Goal: Information Seeking & Learning: Learn about a topic

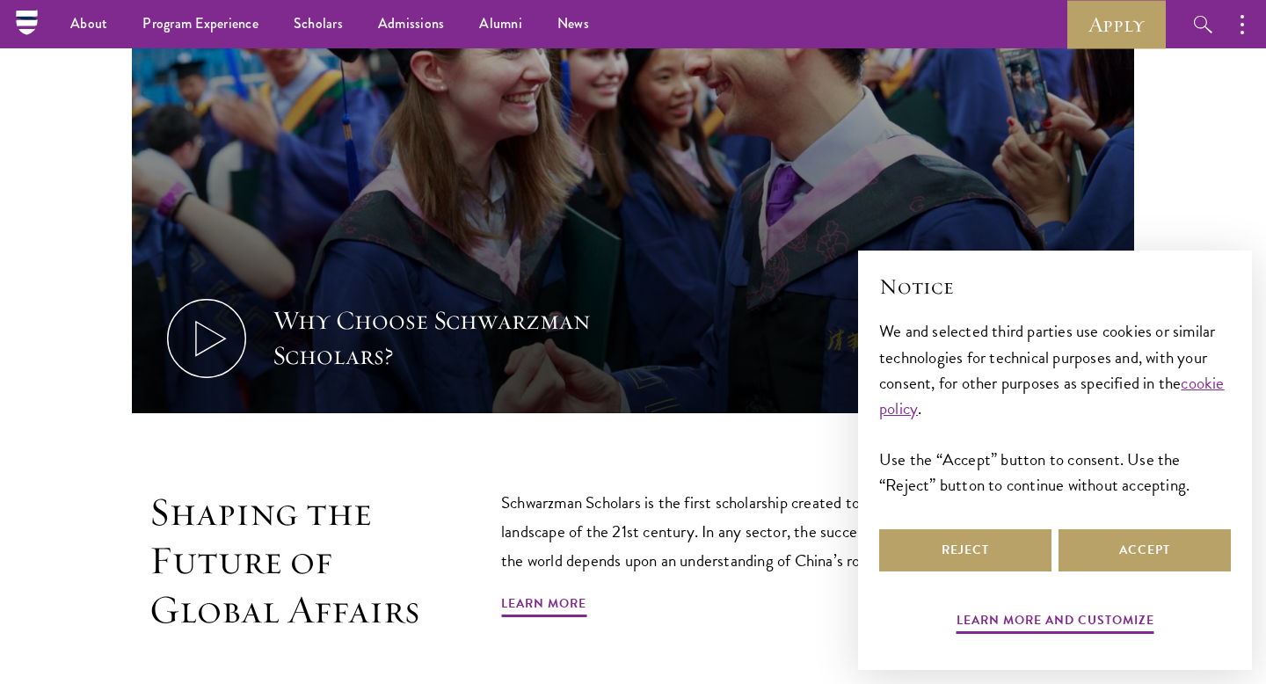
scroll to position [686, 0]
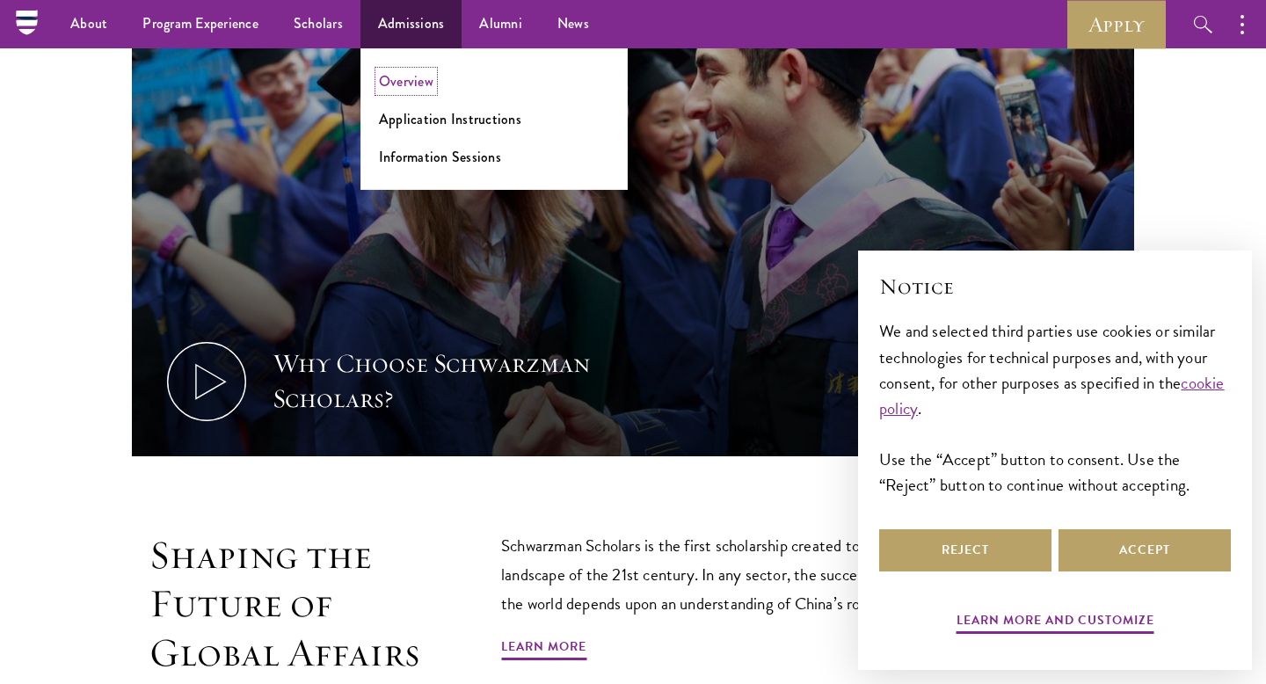
click at [407, 87] on link "Overview" at bounding box center [406, 81] width 54 height 20
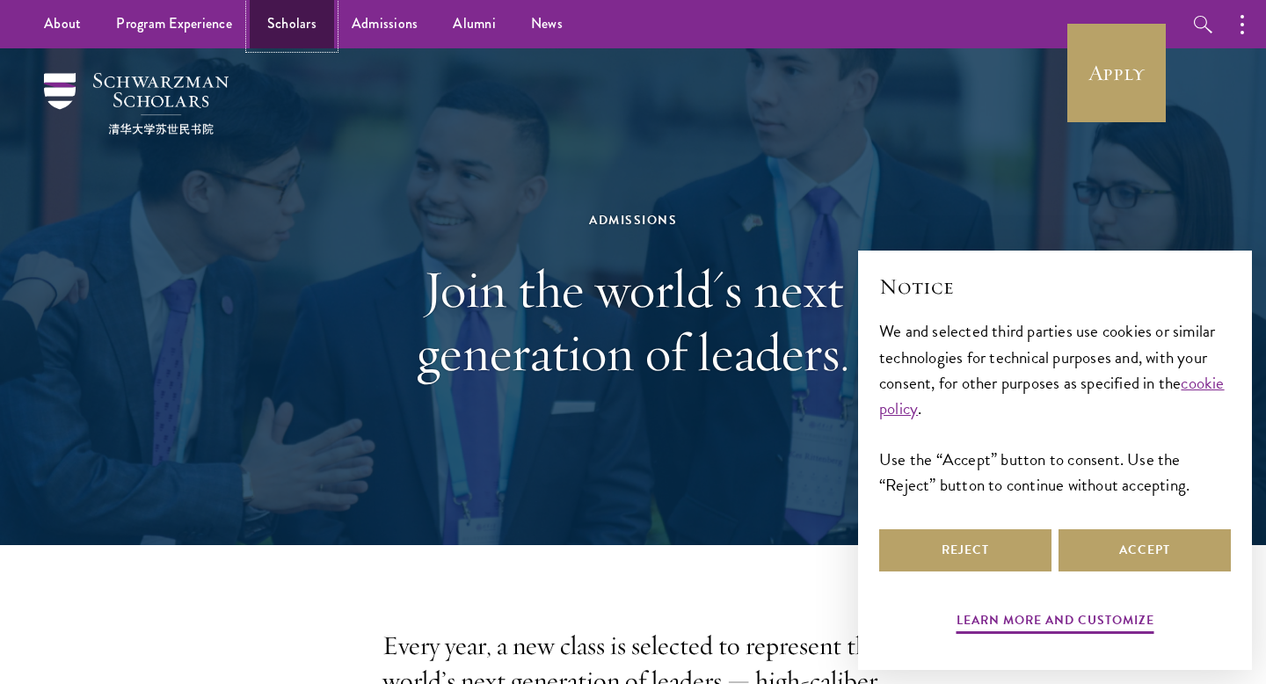
click at [281, 41] on link "Scholars" at bounding box center [292, 24] width 84 height 48
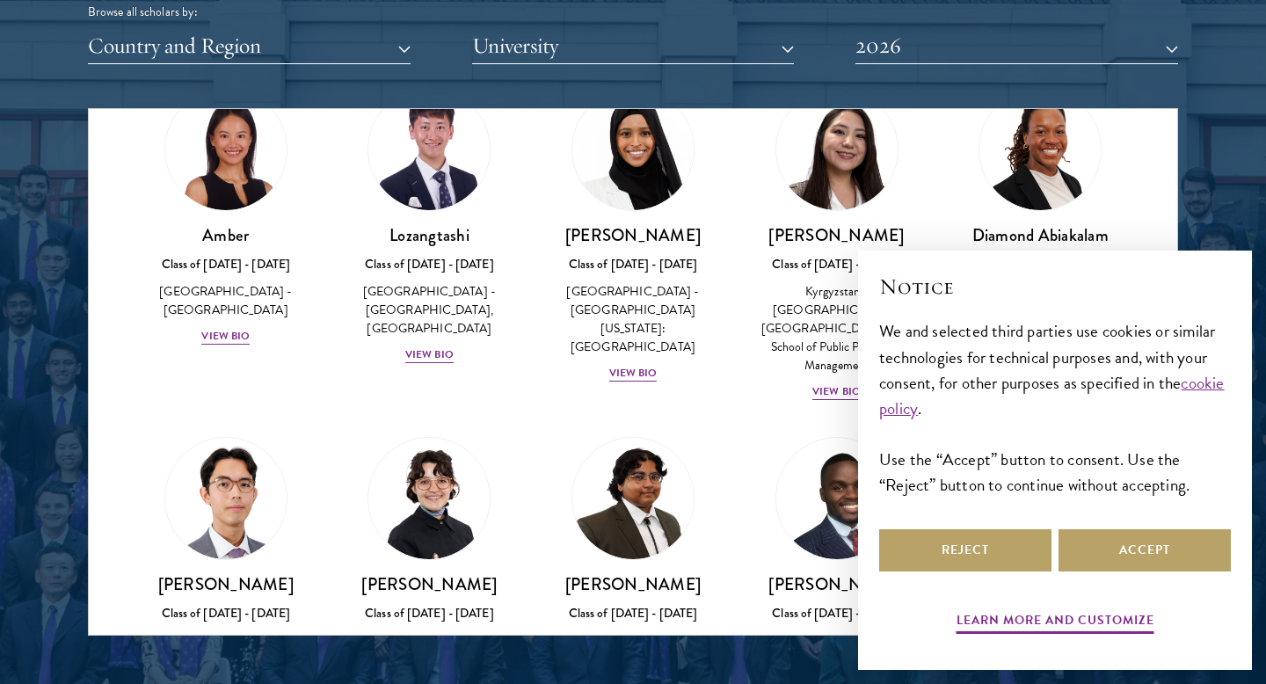
scroll to position [96, 0]
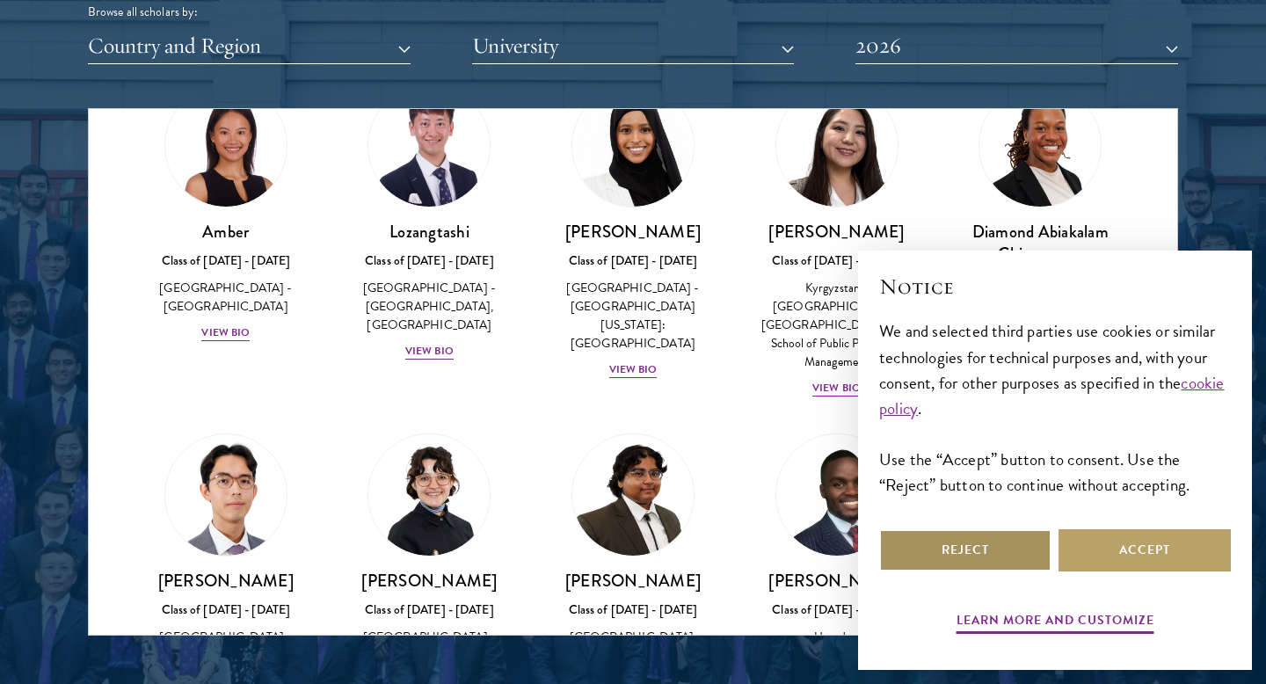
click at [1019, 557] on button "Reject" at bounding box center [965, 550] width 172 height 42
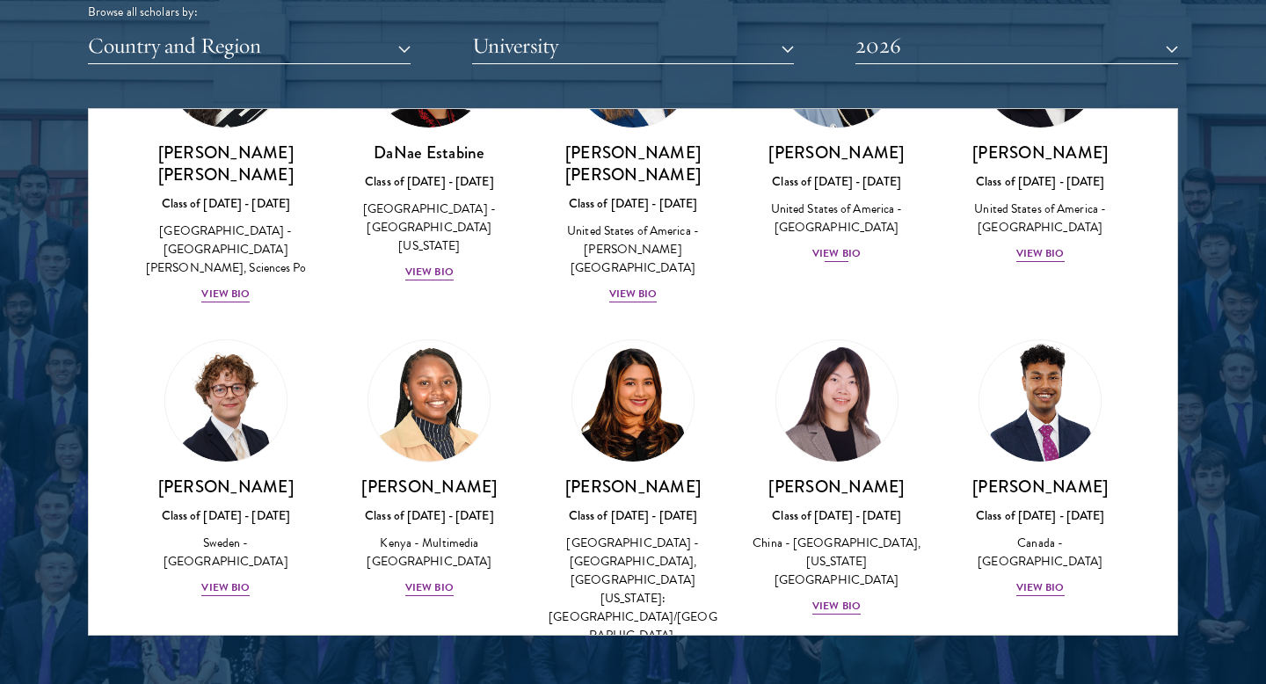
scroll to position [2514, 0]
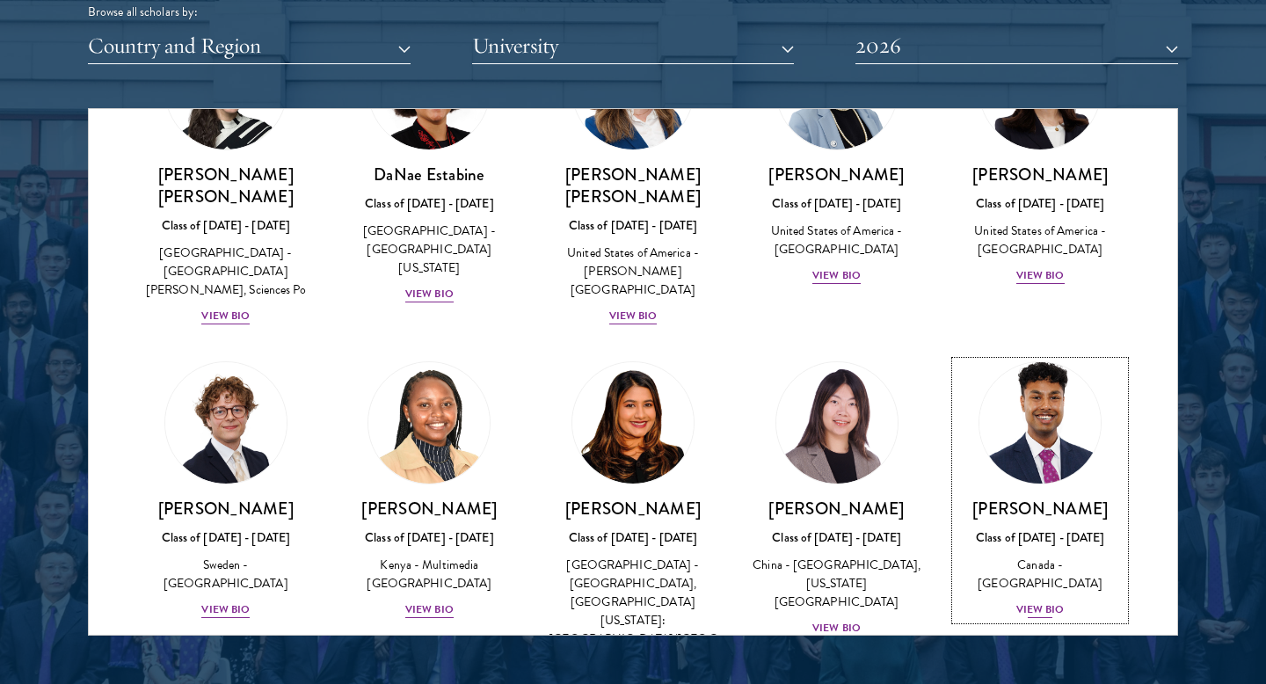
click at [1044, 356] on img at bounding box center [1040, 423] width 134 height 134
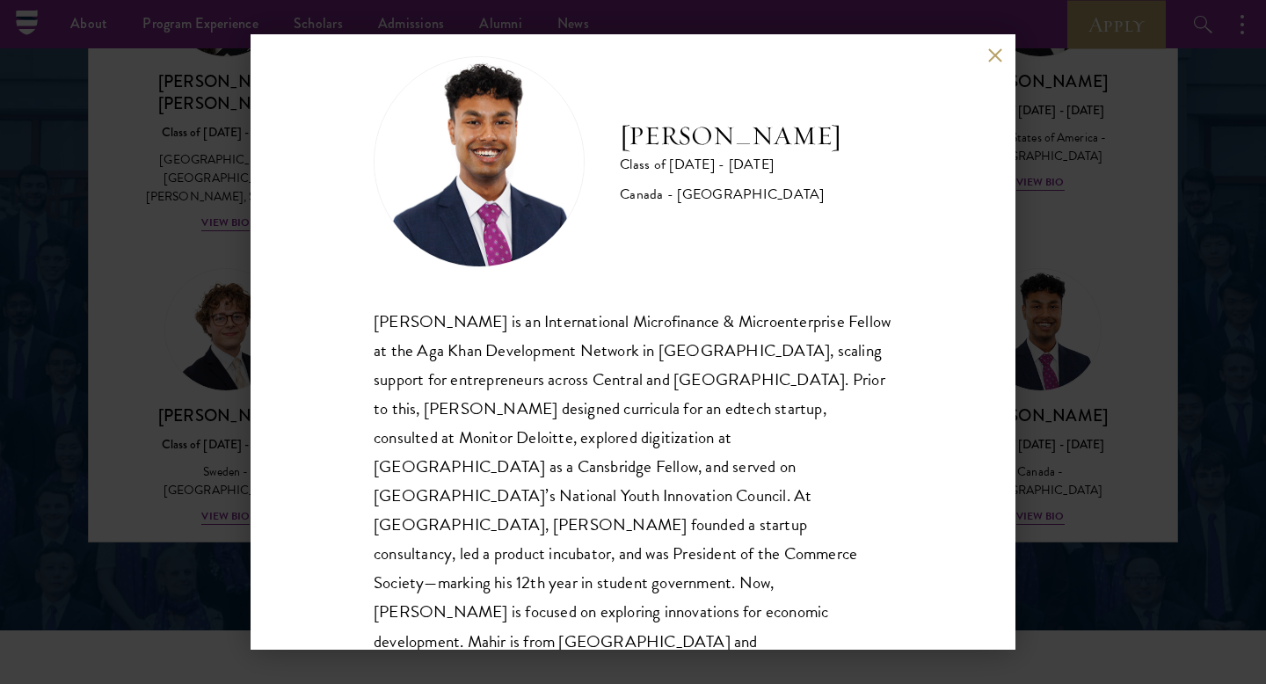
scroll to position [2314, 0]
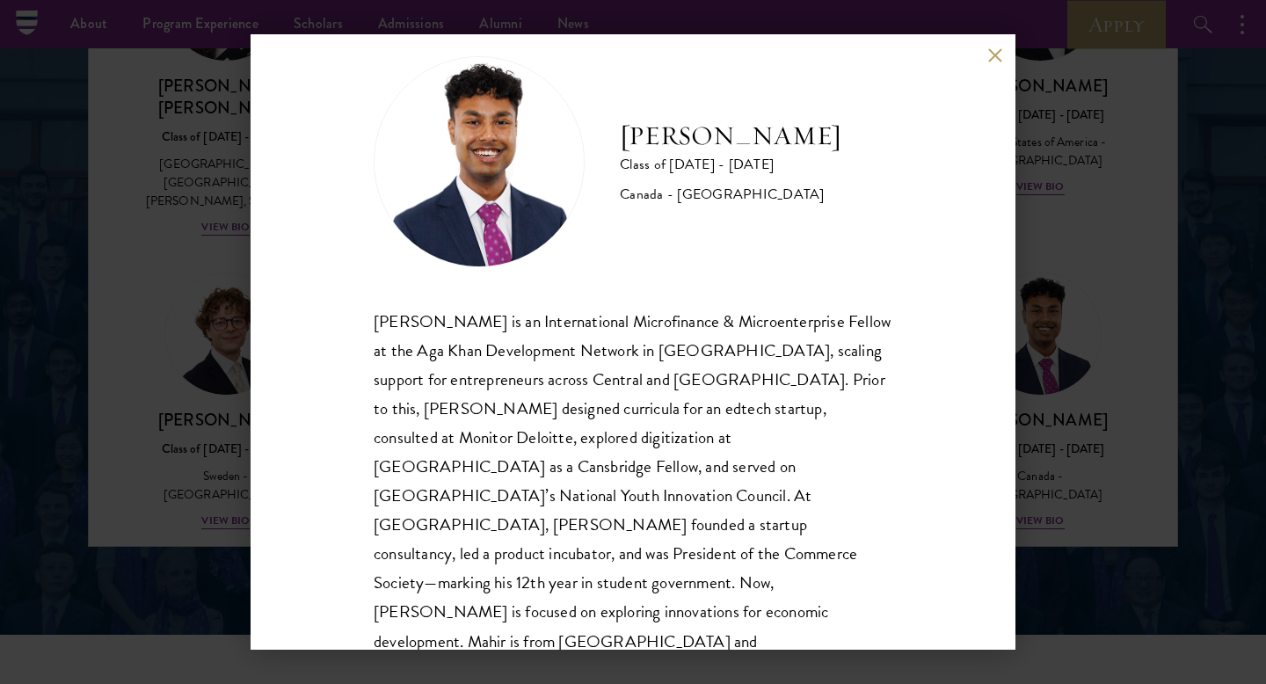
click at [999, 57] on button at bounding box center [994, 54] width 15 height 15
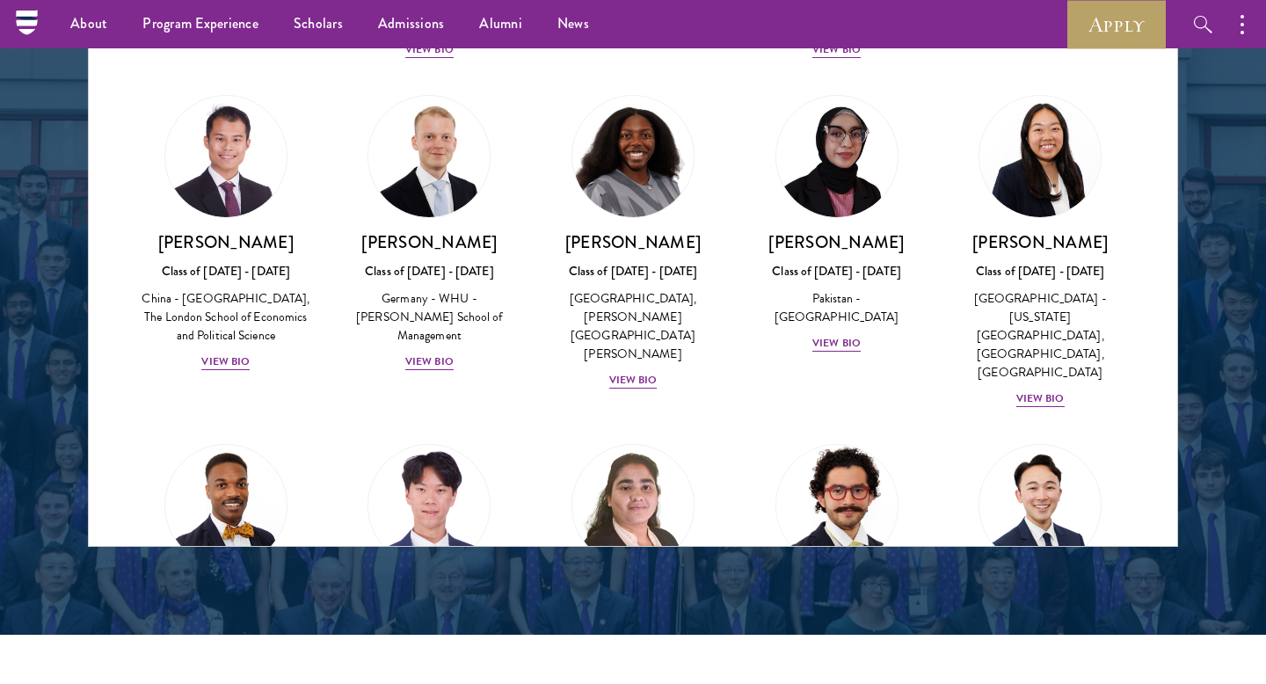
scroll to position [3388, 0]
click at [852, 439] on img at bounding box center [837, 506] width 134 height 134
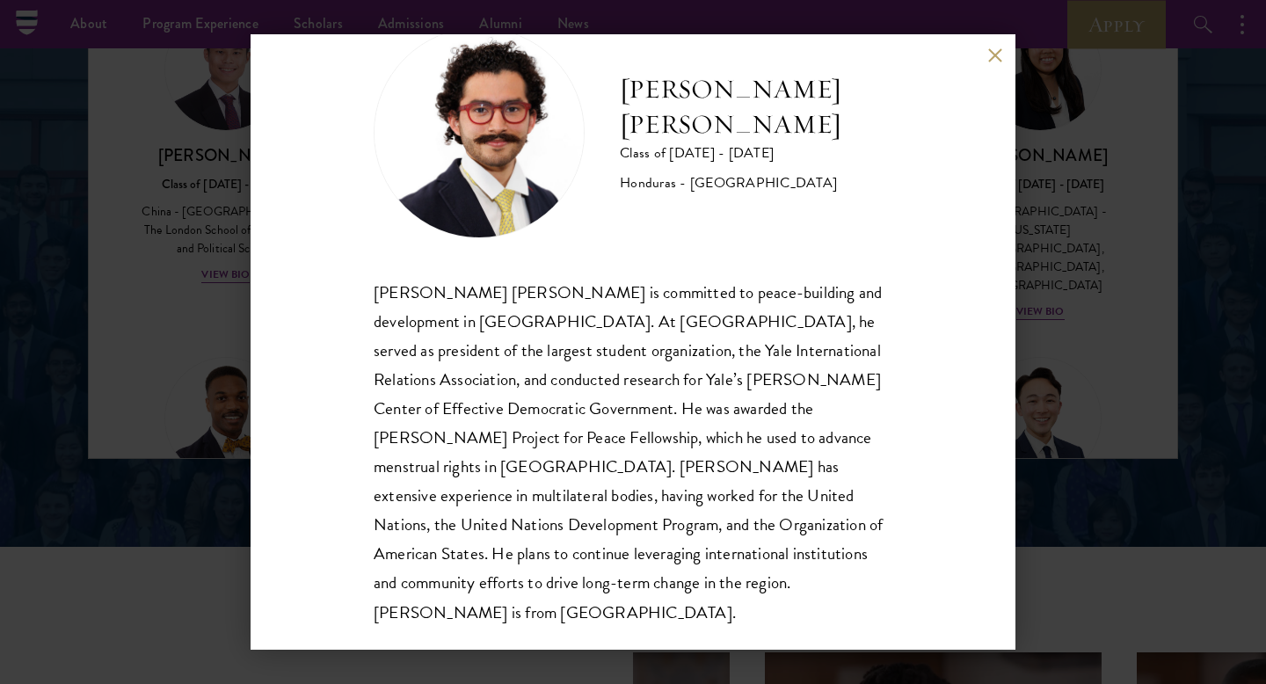
scroll to position [2397, 0]
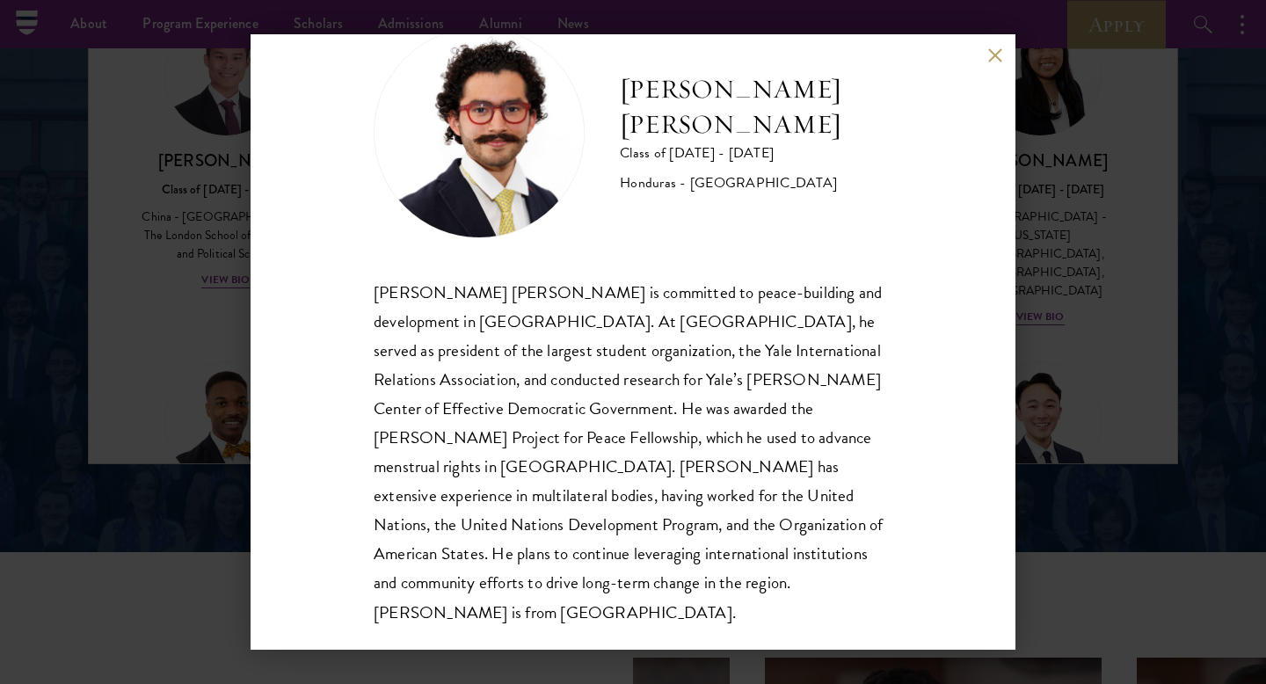
click at [543, 441] on div "[PERSON_NAME] [PERSON_NAME] is committed to peace-building and development in […" at bounding box center [633, 452] width 519 height 349
copy div "menstrual"
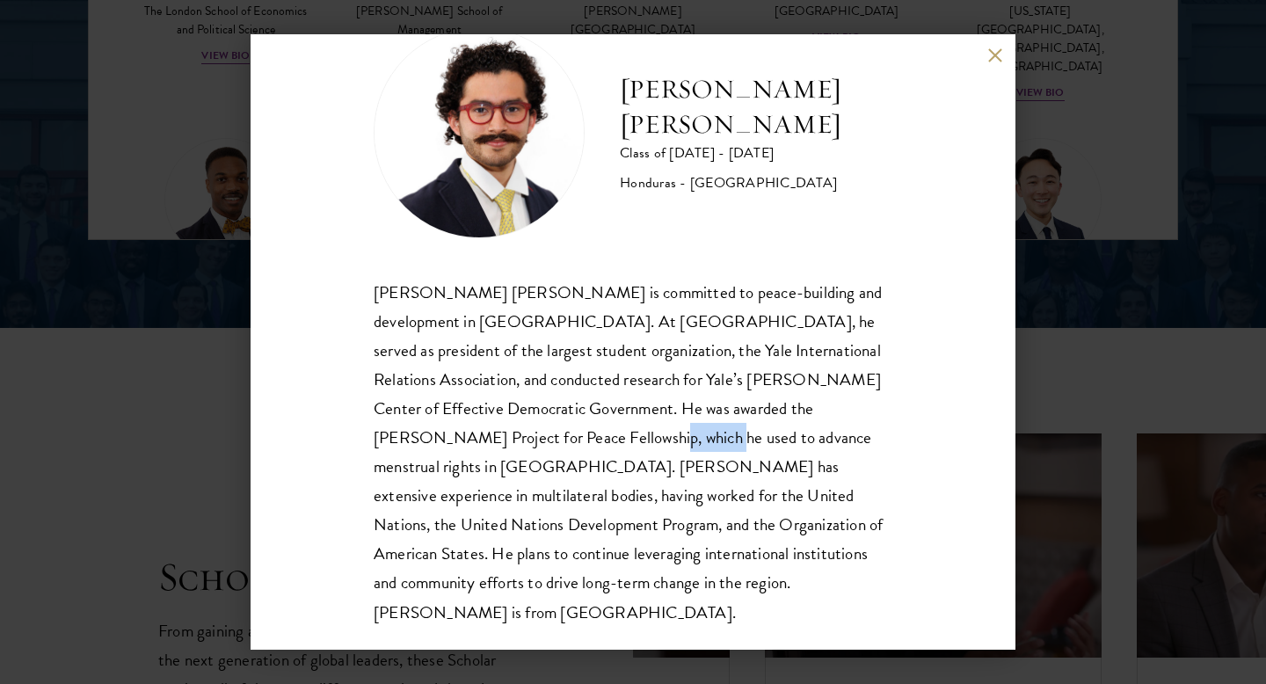
scroll to position [2690, 0]
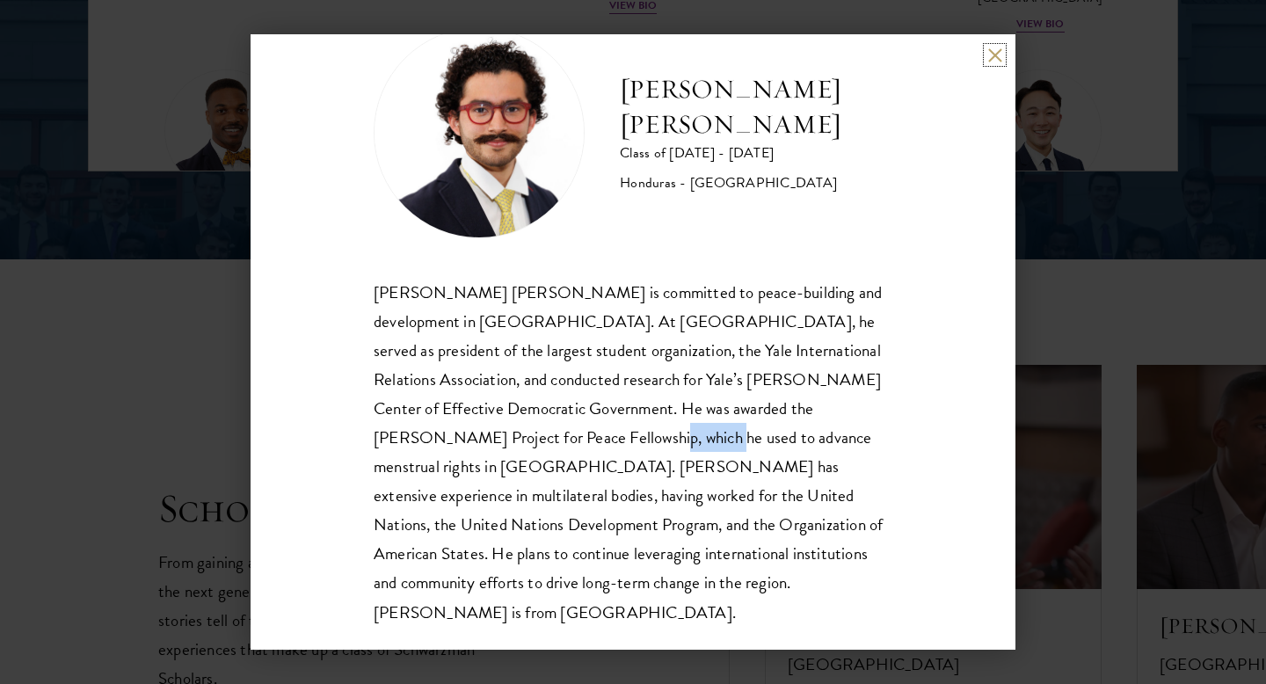
click at [987, 55] on button at bounding box center [994, 54] width 15 height 15
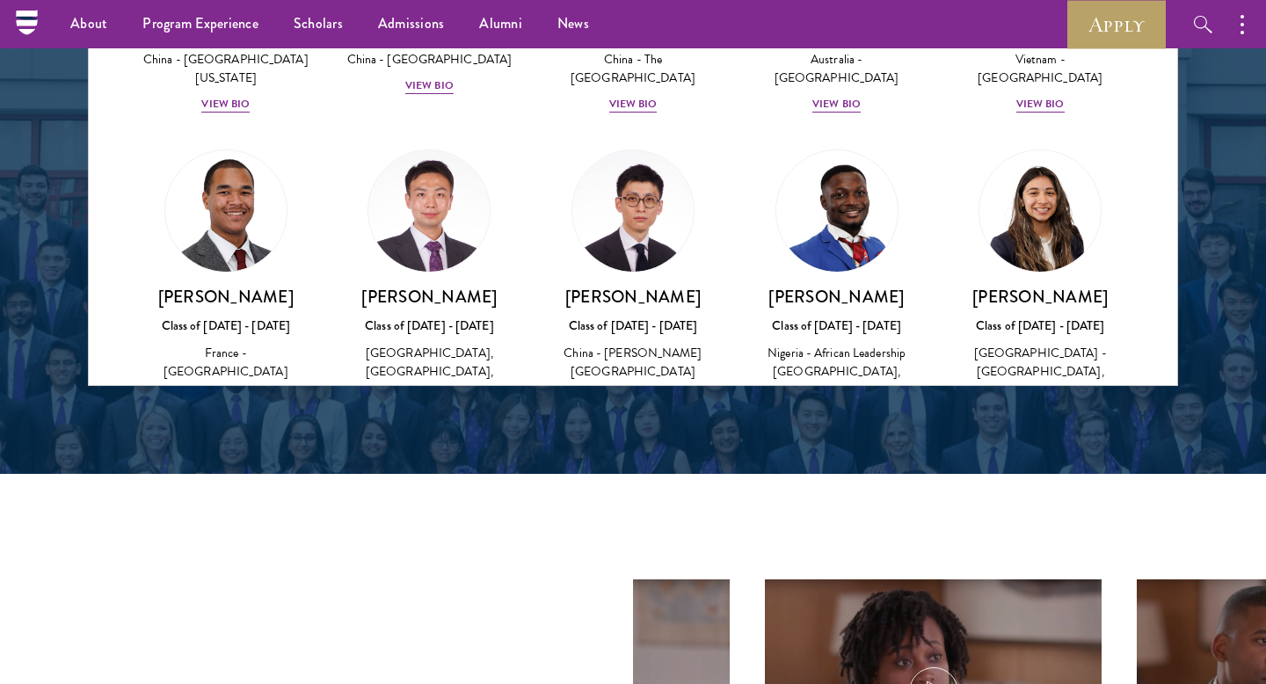
scroll to position [5122, 0]
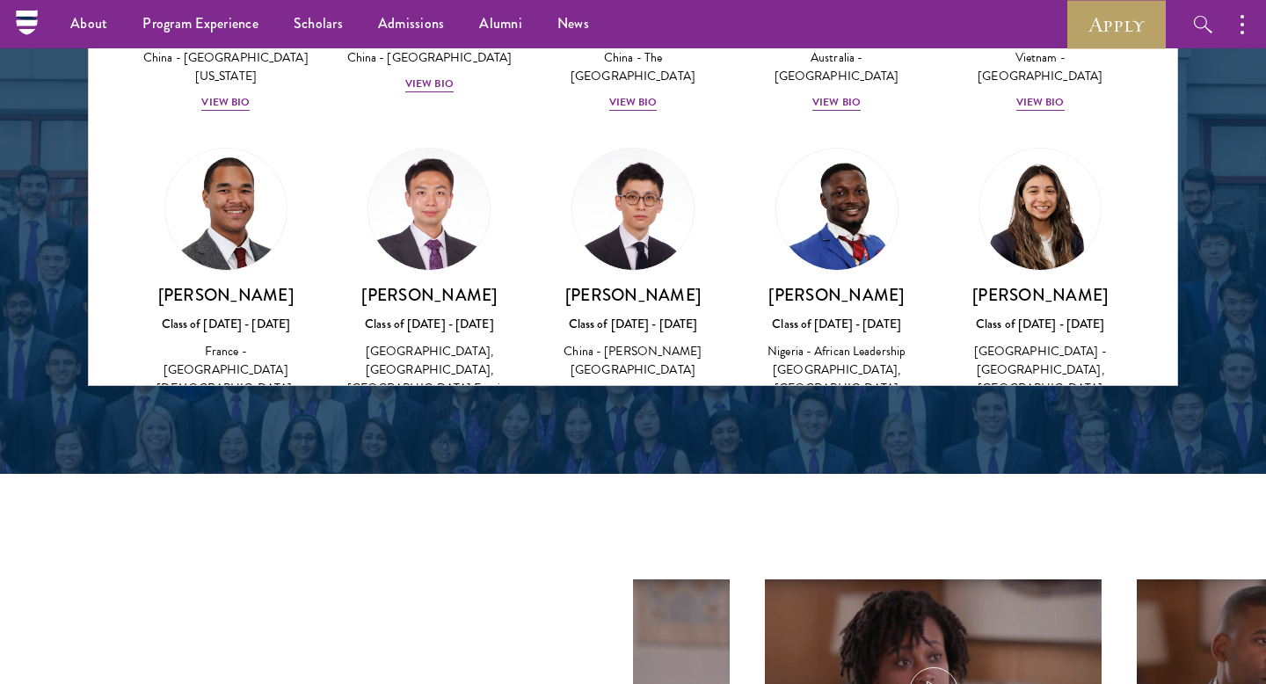
click at [253, 491] on img at bounding box center [226, 558] width 134 height 134
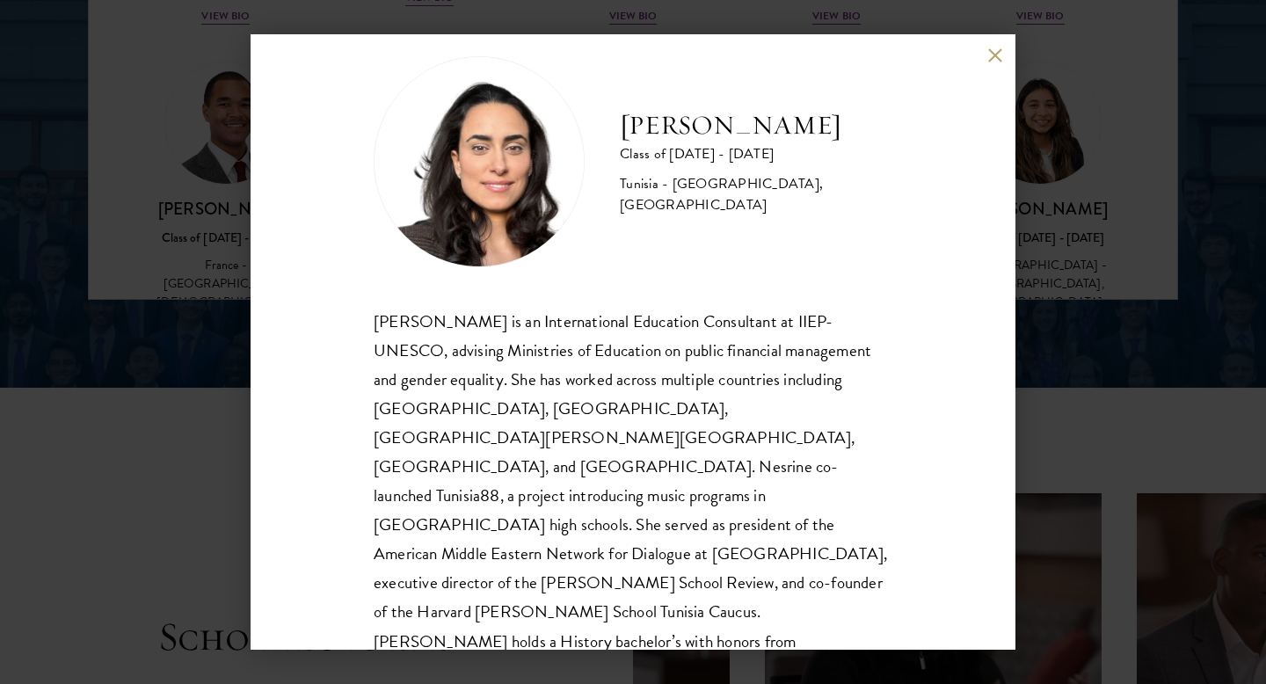
scroll to position [2580, 0]
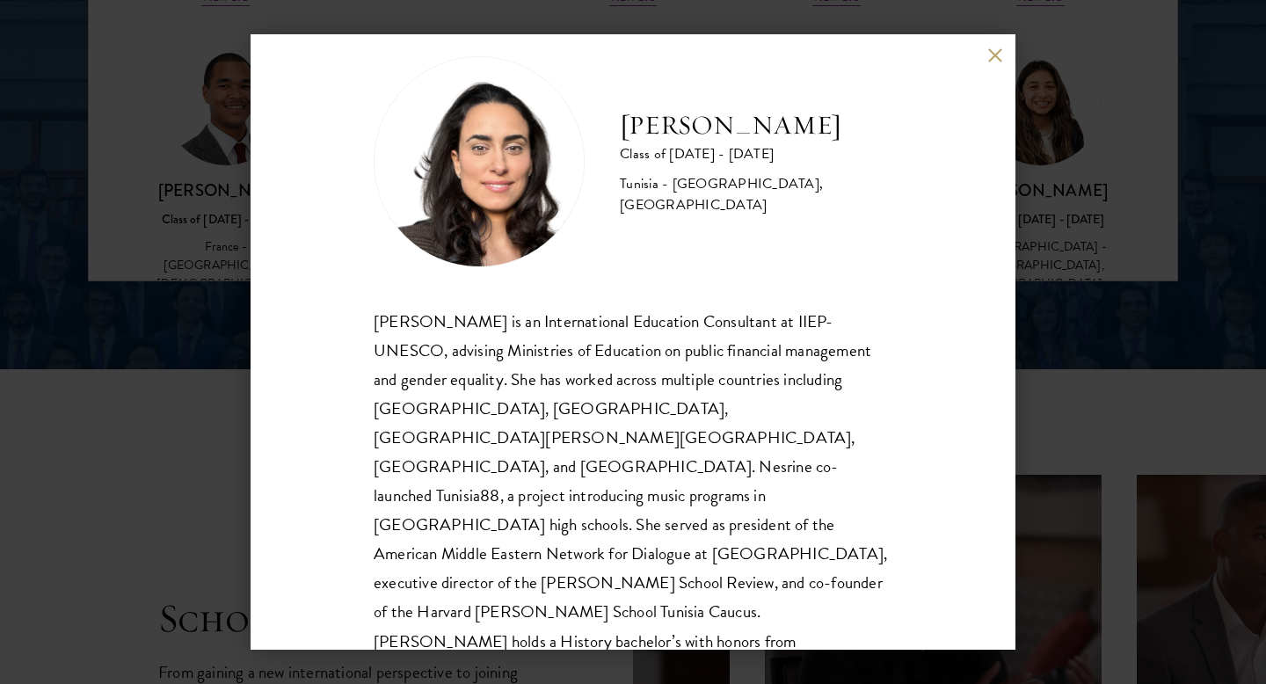
click at [995, 58] on button at bounding box center [994, 54] width 15 height 15
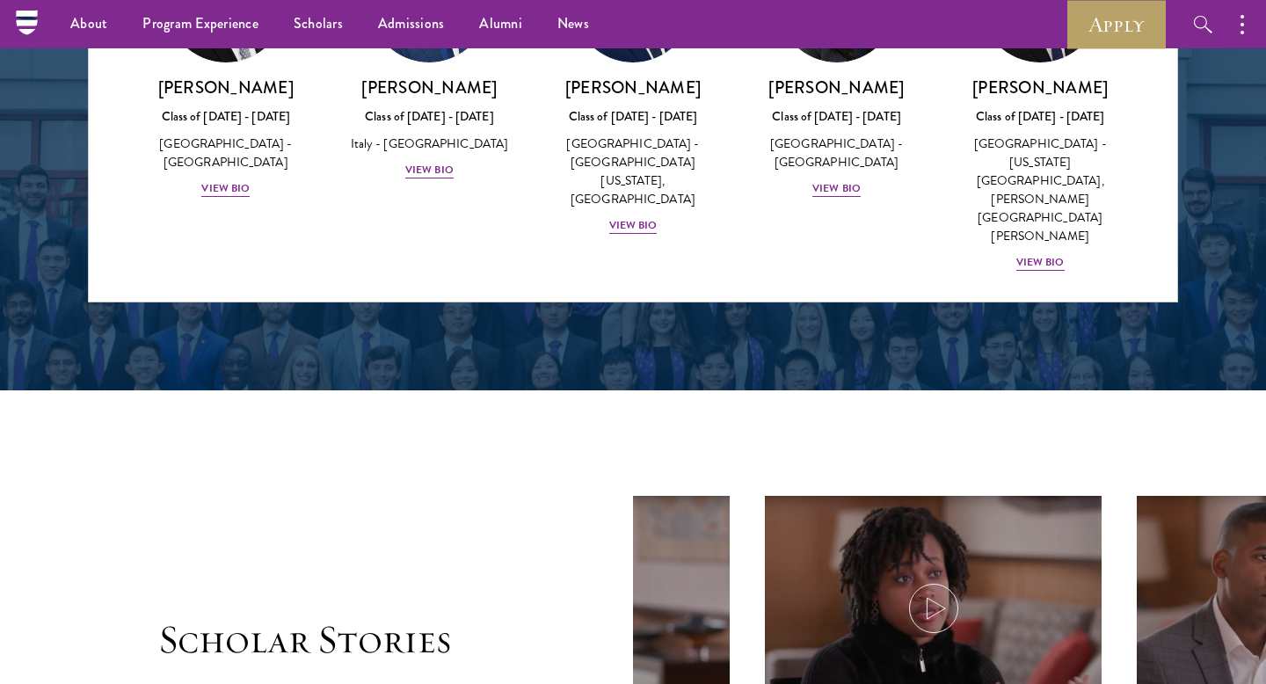
scroll to position [6262, 0]
